Goal: Information Seeking & Learning: Learn about a topic

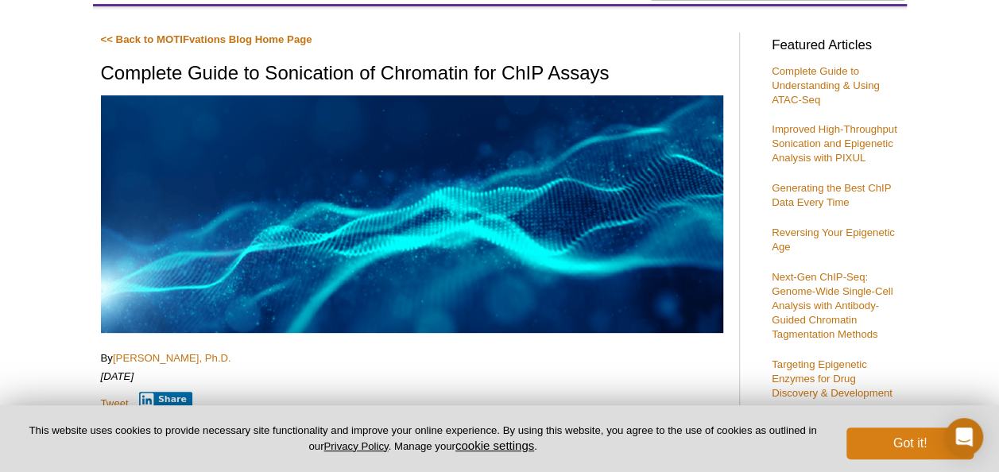
scroll to position [178, 0]
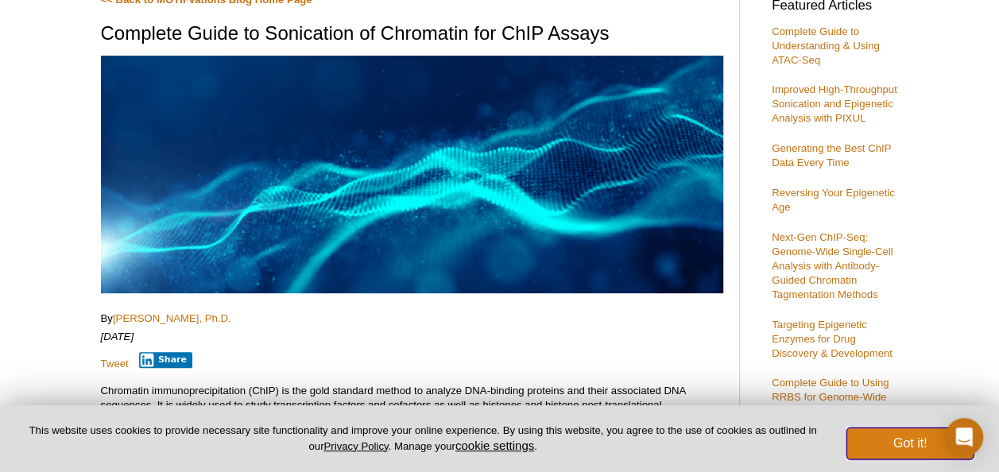
click at [906, 443] on button "Got it!" at bounding box center [909, 444] width 127 height 32
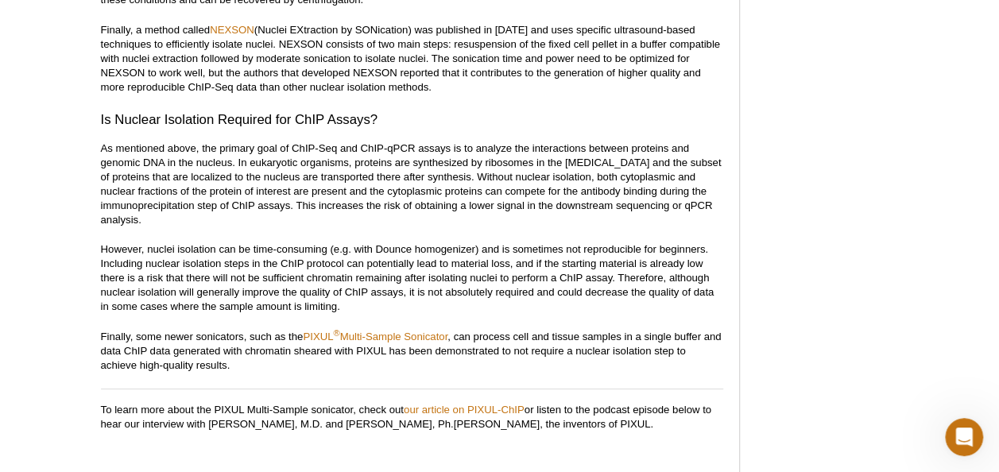
scroll to position [2790, 0]
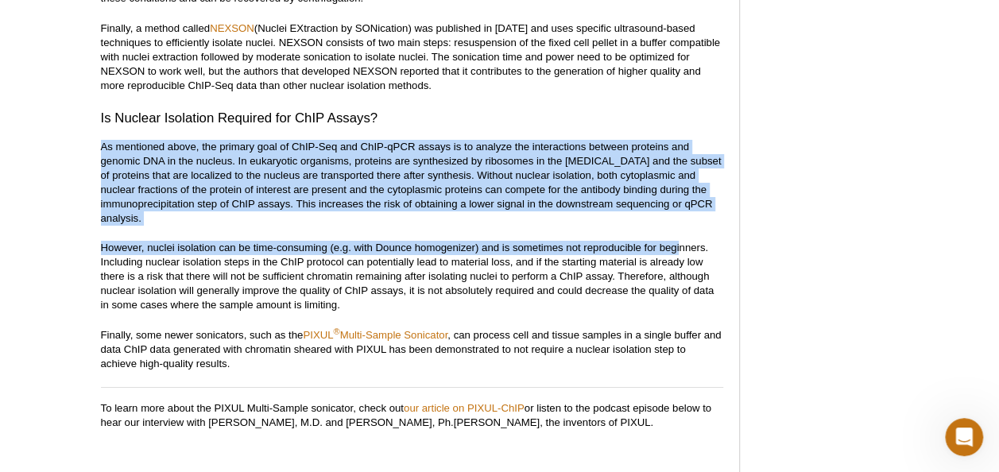
drag, startPoint x: 678, startPoint y: 227, endPoint x: 672, endPoint y: 23, distance: 203.5
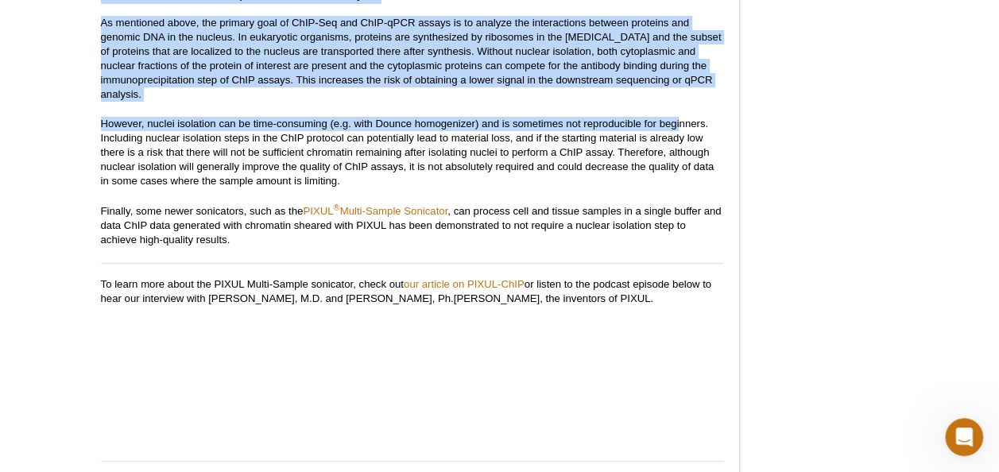
scroll to position [2915, 0]
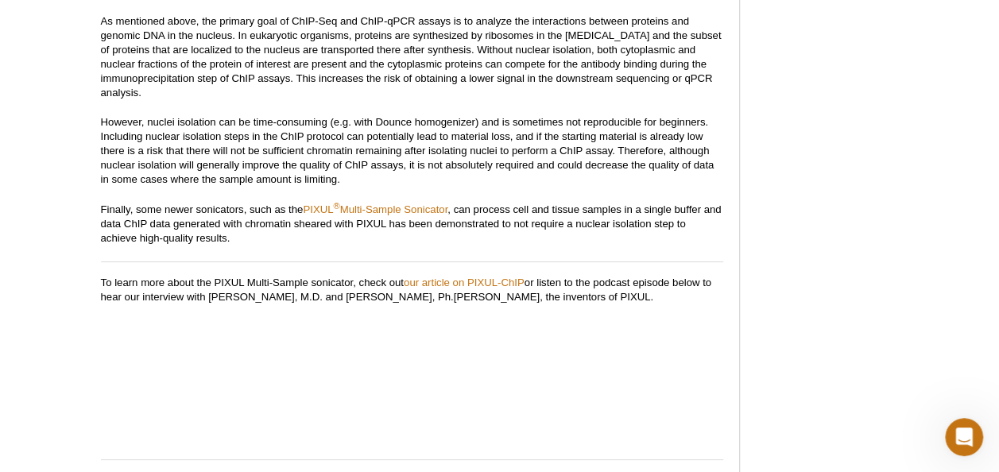
click at [448, 171] on p "However, nuclei isolation can be time-consuming (e.g. with Dounce homogenizer) …" at bounding box center [412, 151] width 622 height 72
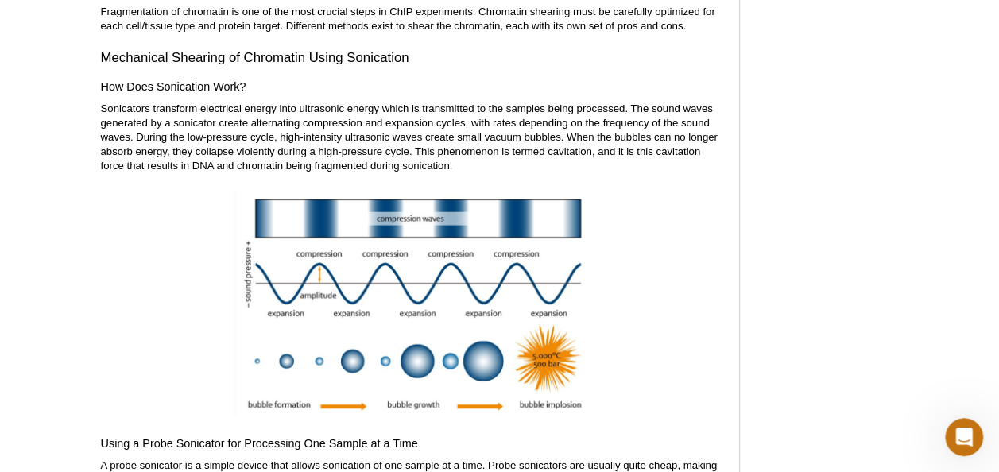
scroll to position [3691, 0]
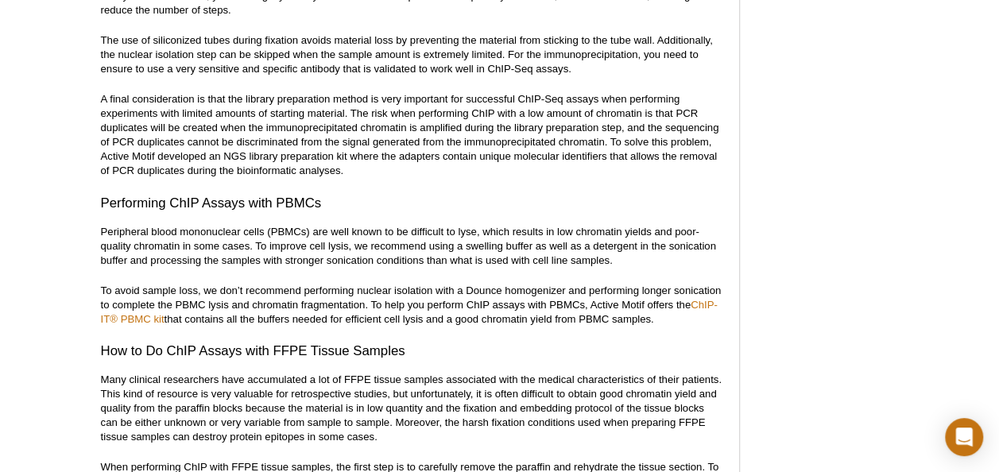
scroll to position [7916, 0]
